Goal: Transaction & Acquisition: Purchase product/service

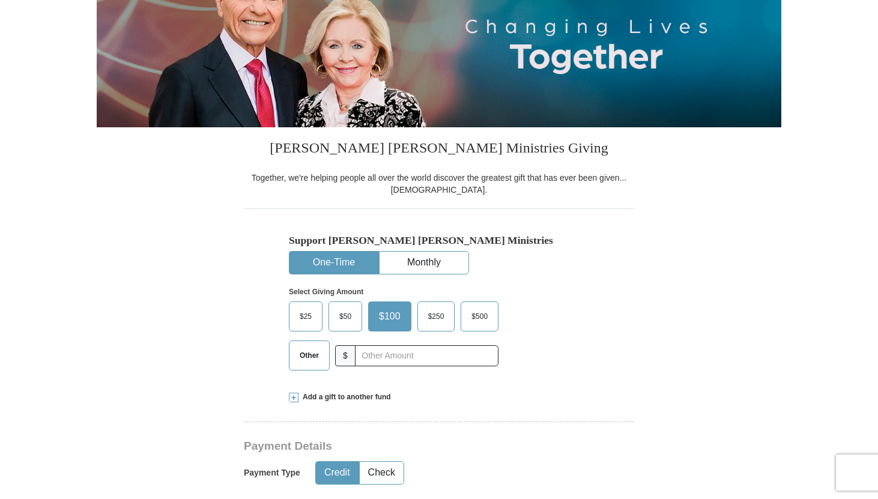
scroll to position [177, 0]
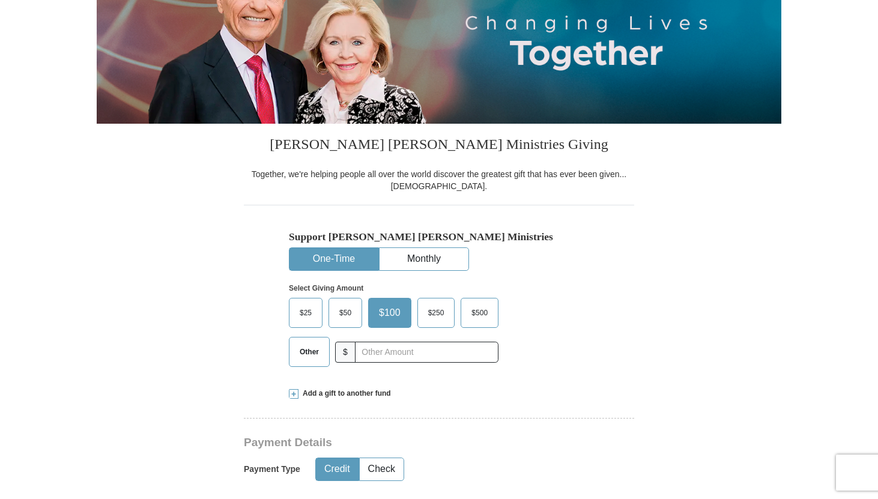
click at [303, 347] on span "Other" at bounding box center [309, 352] width 31 height 18
click at [0, 0] on input "Other" at bounding box center [0, 0] width 0 height 0
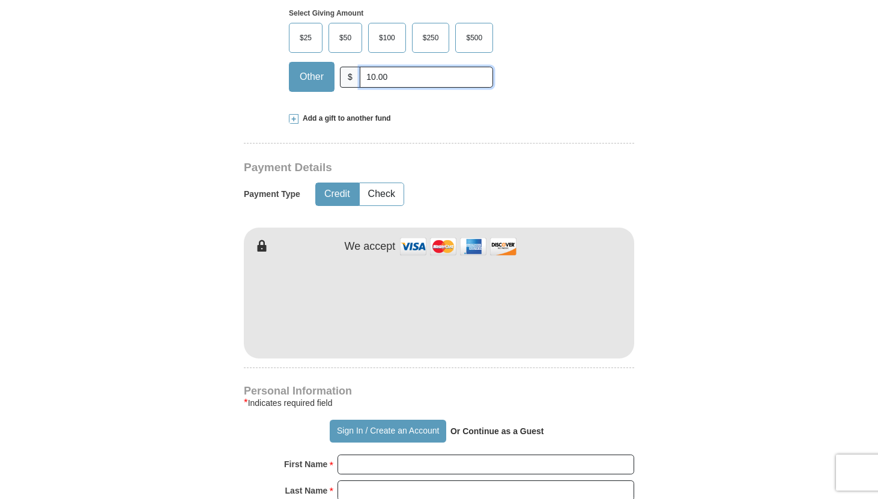
scroll to position [458, 0]
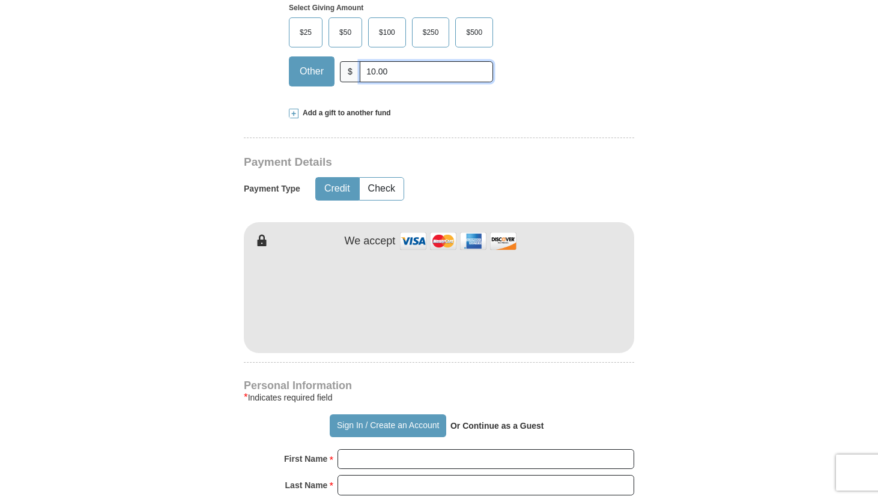
type input "10.00"
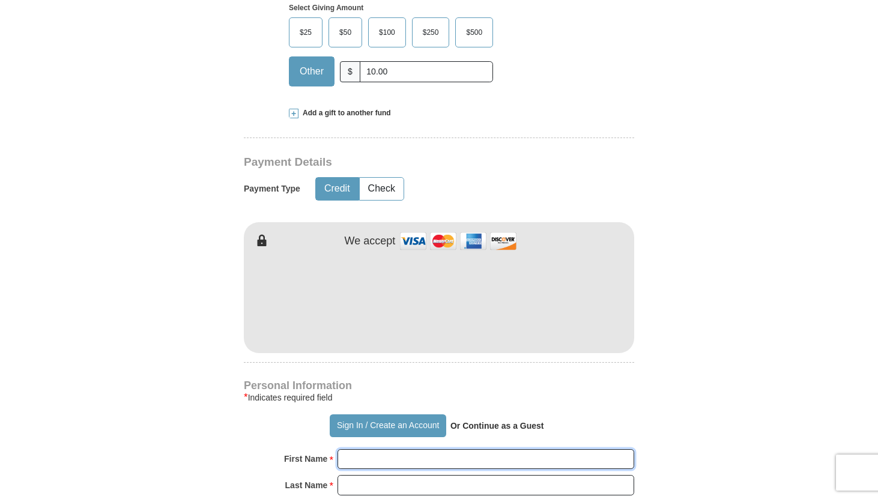
type input "[PERSON_NAME]"
type input "Rose"
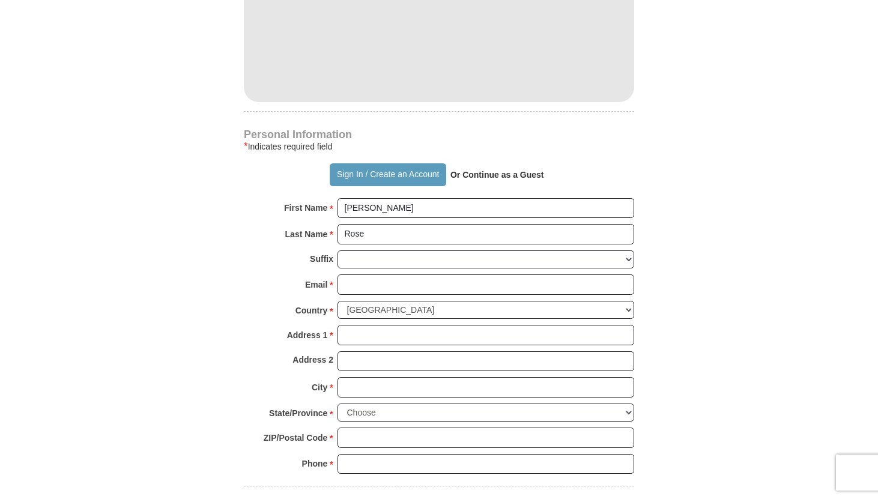
scroll to position [711, 0]
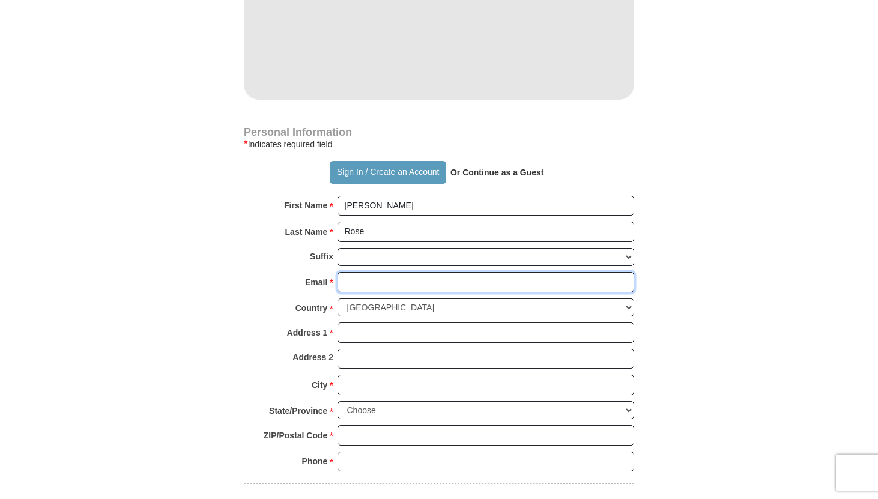
click at [368, 284] on input "Email *" at bounding box center [486, 282] width 297 height 20
type input "[EMAIL_ADDRESS][DOMAIN_NAME]"
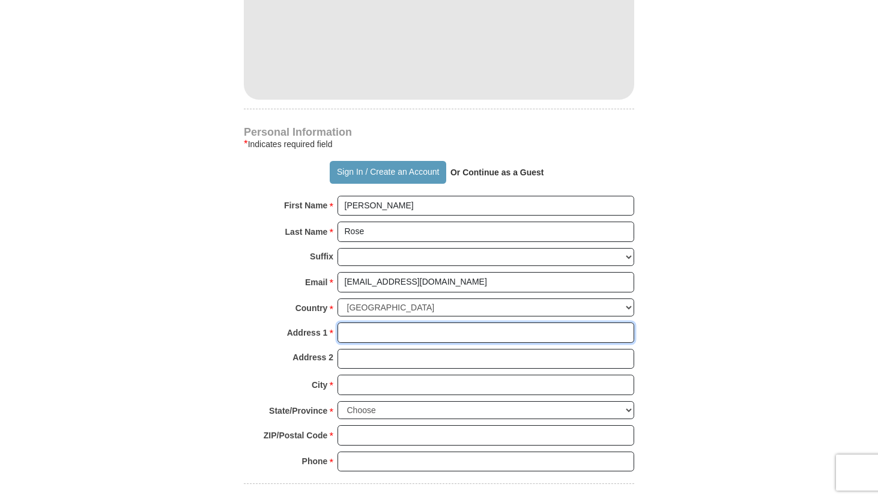
click at [365, 327] on input "Address 1 *" at bounding box center [486, 333] width 297 height 20
type input "[STREET_ADDRESS]"
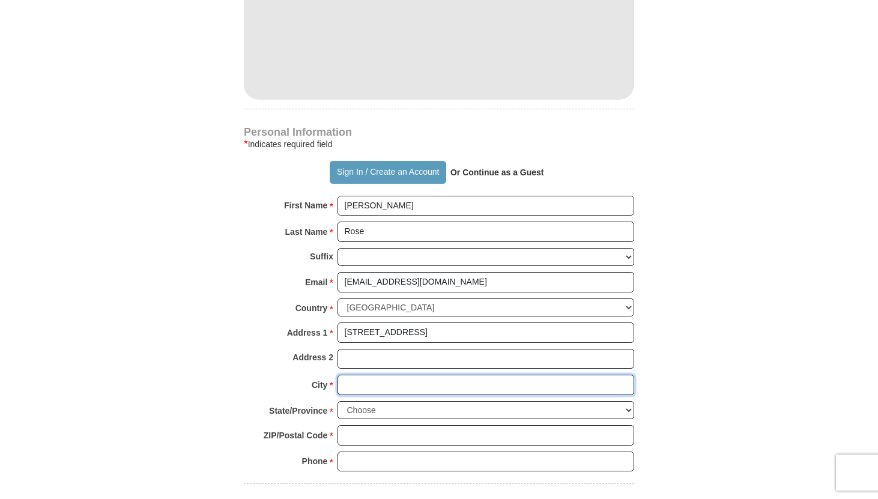
type input "[GEOGRAPHIC_DATA]"
select select "WA"
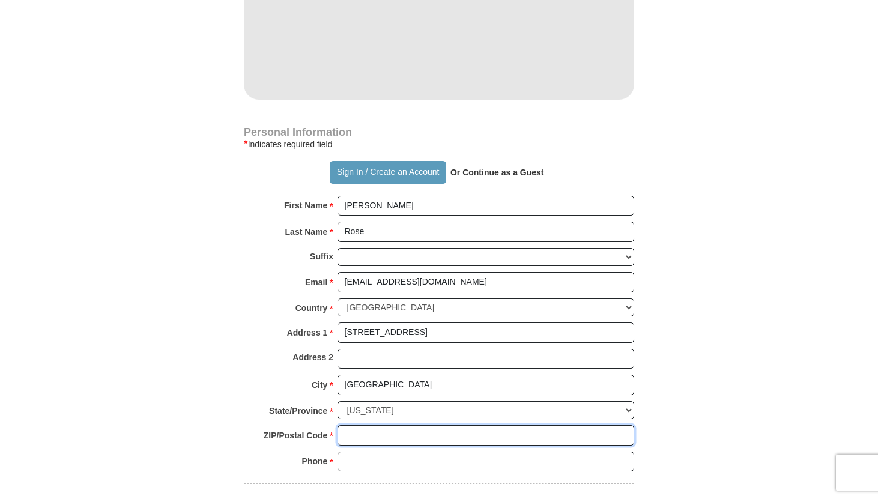
type input "98072"
type input "4254179825"
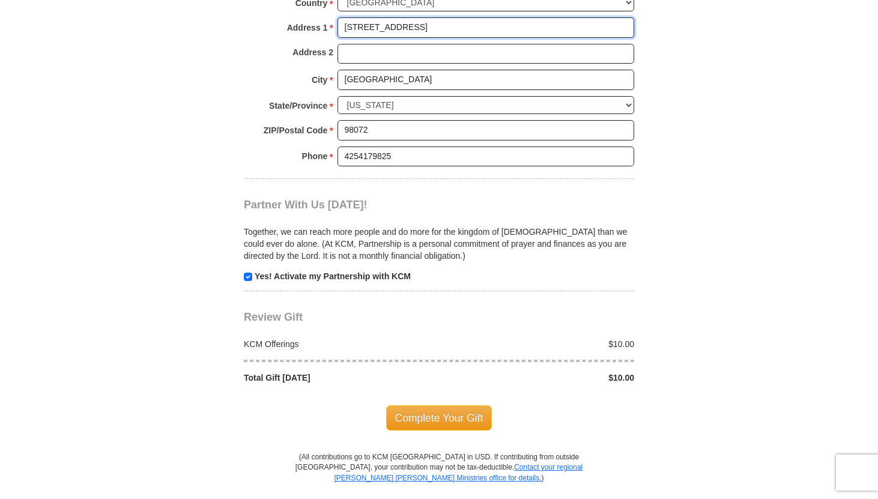
scroll to position [1017, 0]
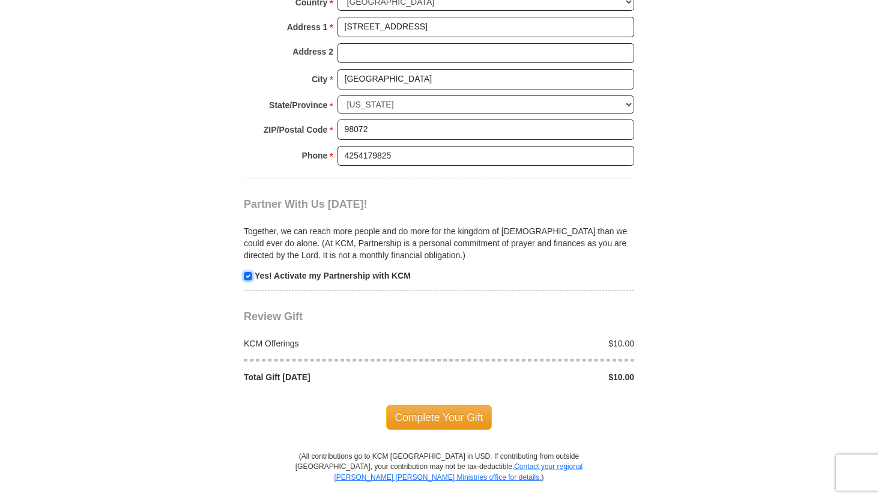
click at [246, 278] on input "checkbox" at bounding box center [248, 276] width 8 height 8
checkbox input "false"
click at [435, 422] on span "Complete Your Gift" at bounding box center [439, 417] width 106 height 25
